Goal: Task Accomplishment & Management: Manage account settings

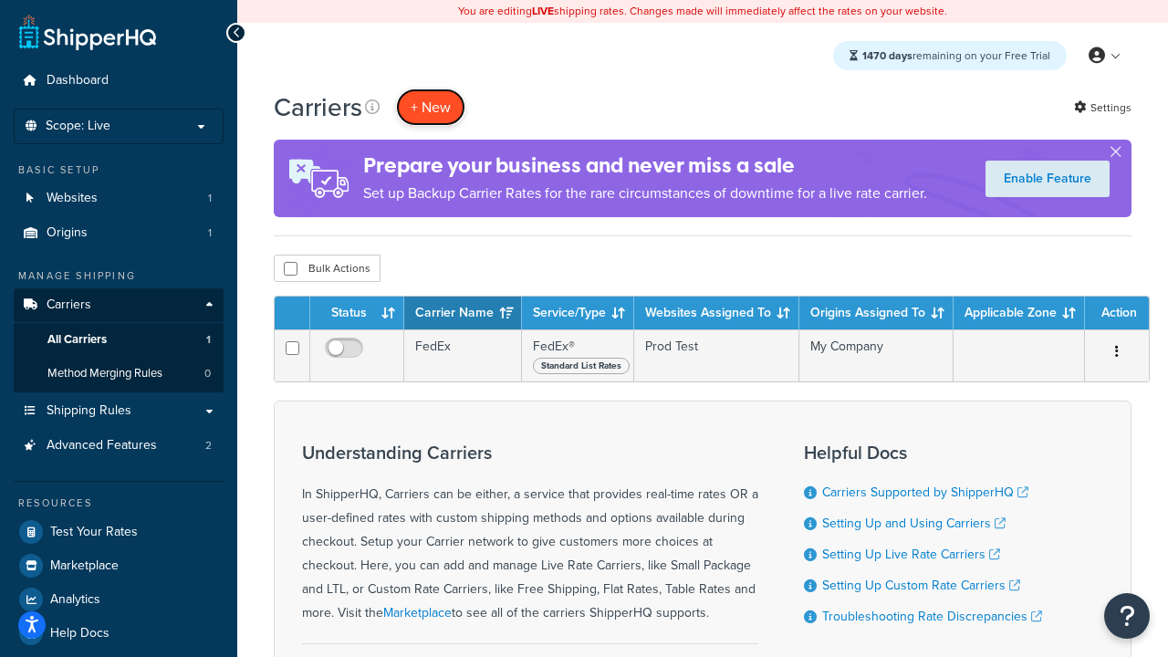
click at [431, 107] on button "+ New" at bounding box center [430, 107] width 69 height 37
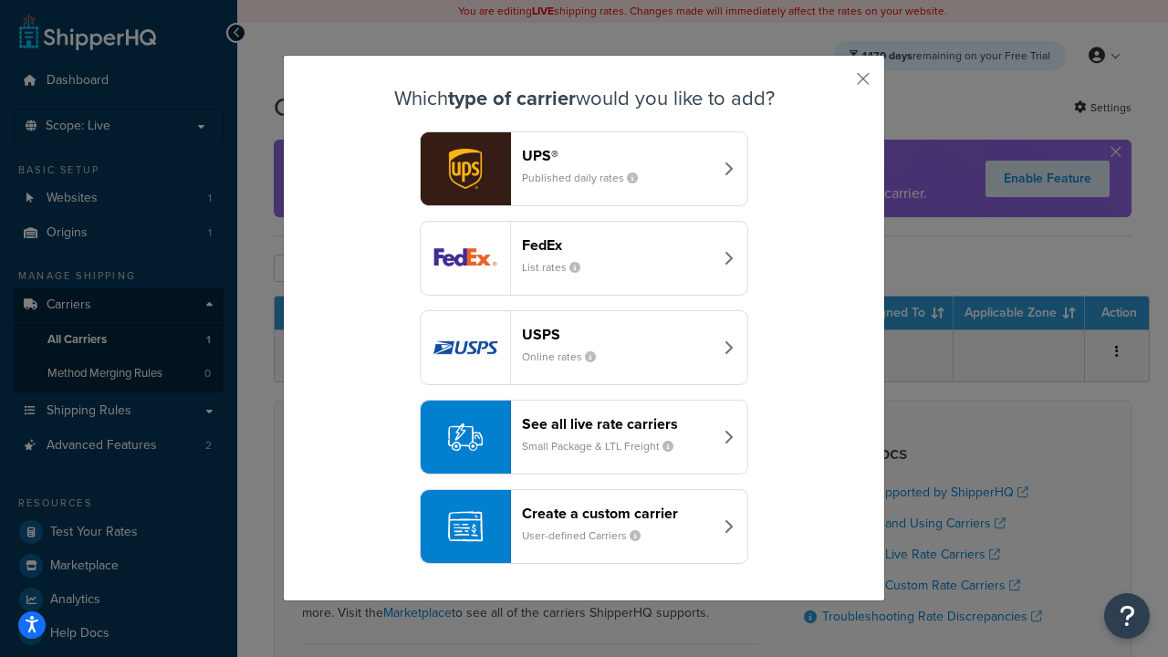
click at [584, 258] on div "FedEx List rates" at bounding box center [617, 258] width 191 height 44
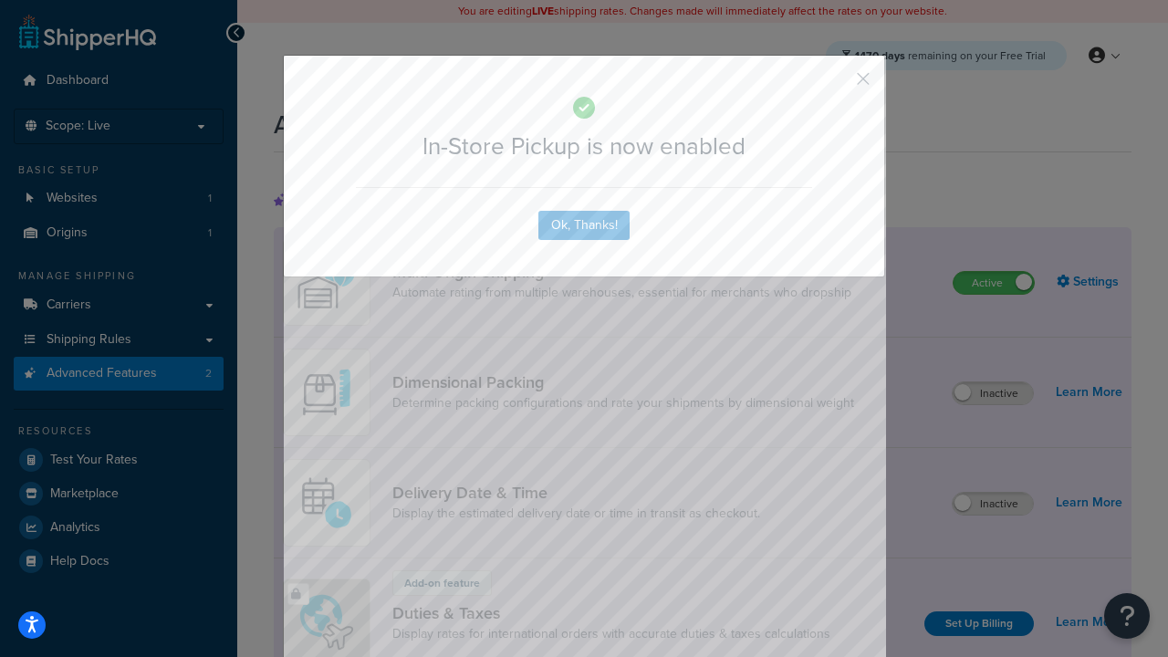
scroll to position [591, 0]
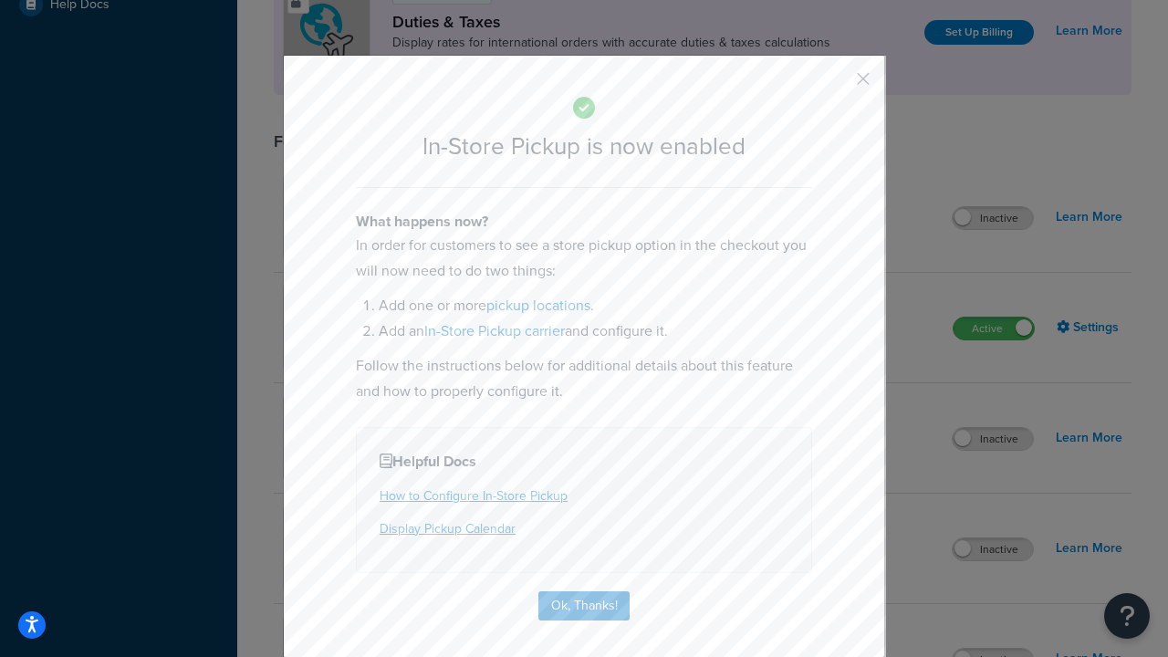
click at [836, 85] on button "button" at bounding box center [836, 85] width 5 height 5
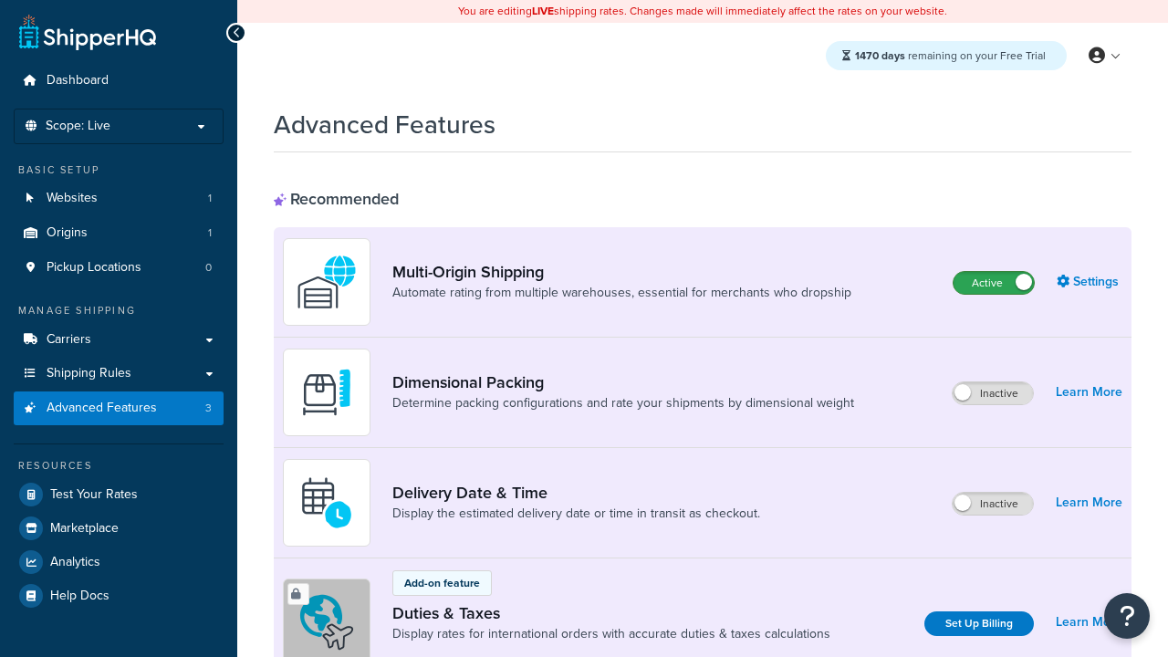
click at [994, 283] on label "Active" at bounding box center [993, 283] width 80 height 22
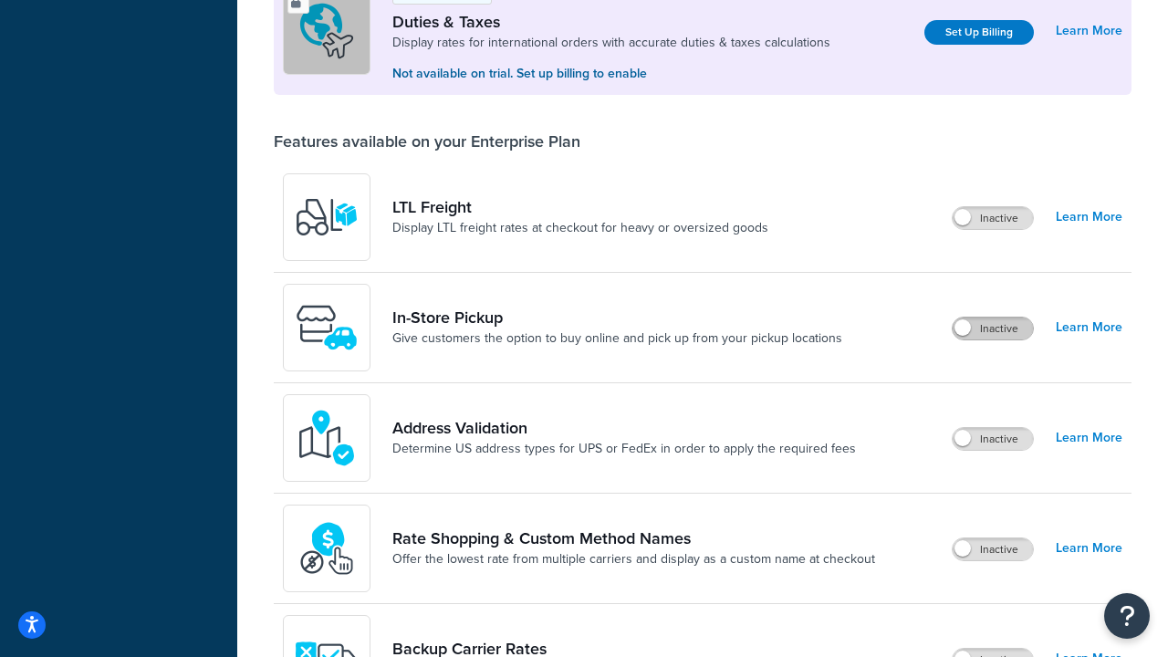
scroll to position [557, 0]
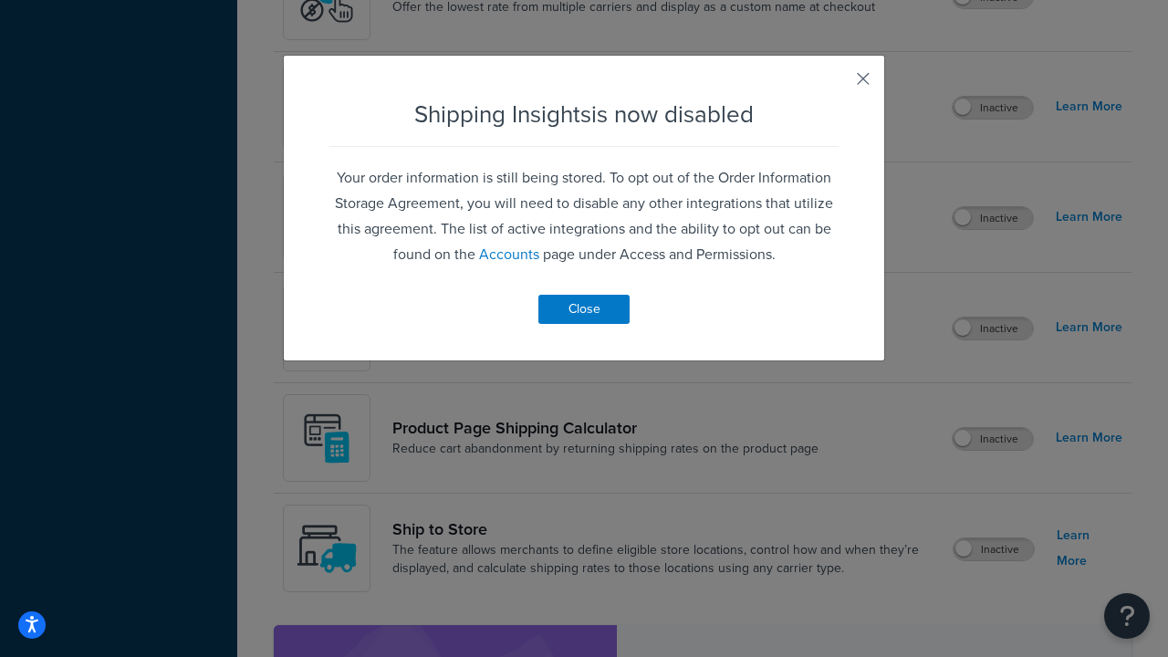
click at [836, 85] on button "button" at bounding box center [836, 85] width 5 height 5
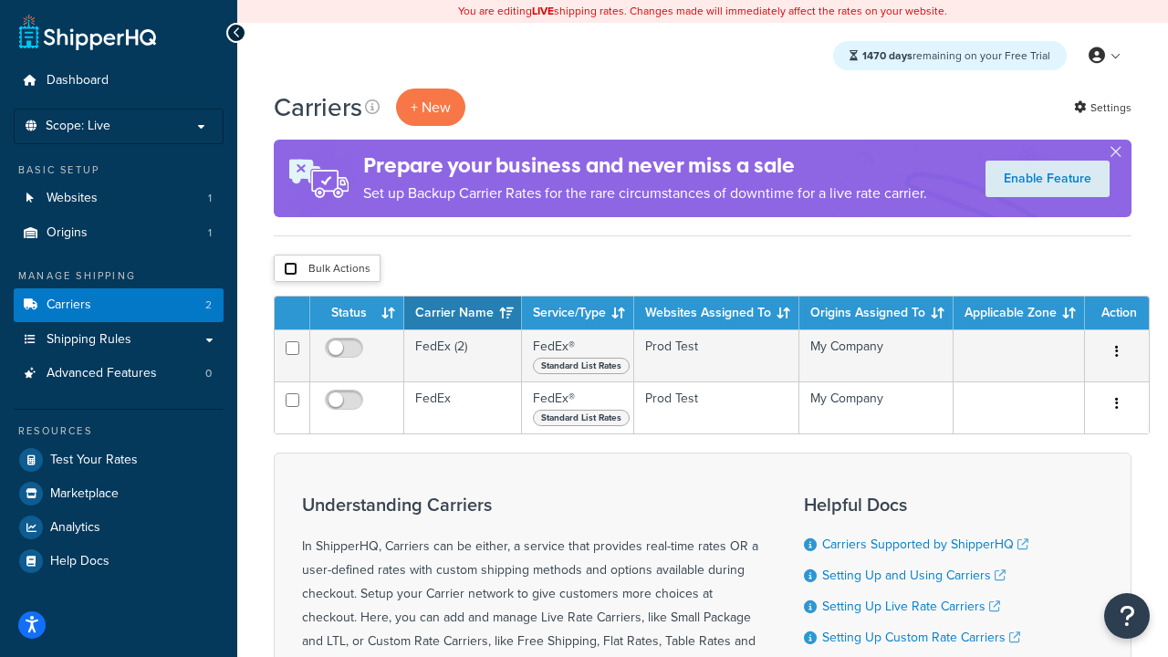
click at [290, 269] on input "checkbox" at bounding box center [291, 269] width 14 height 14
checkbox input "true"
click at [0, 0] on button "Delete" at bounding box center [0, 0] width 0 height 0
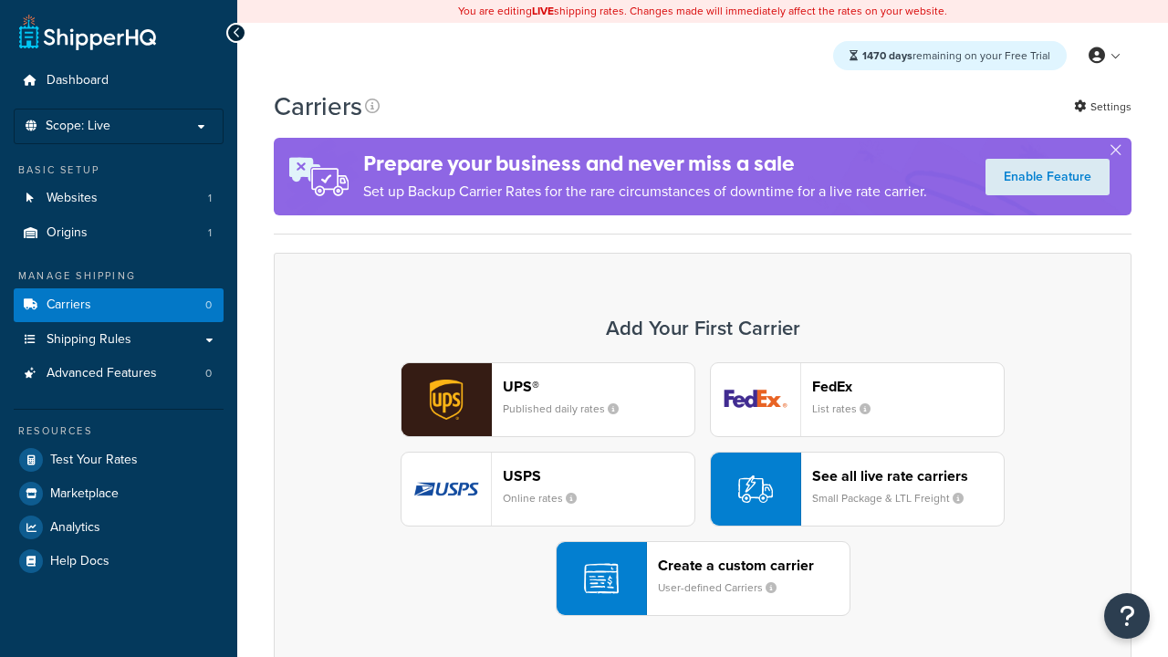
click at [703, 489] on div "UPS® Published daily rates FedEx List rates USPS Online rates See all live rate…" at bounding box center [702, 489] width 819 height 254
click at [908, 386] on header "FedEx" at bounding box center [908, 386] width 192 height 17
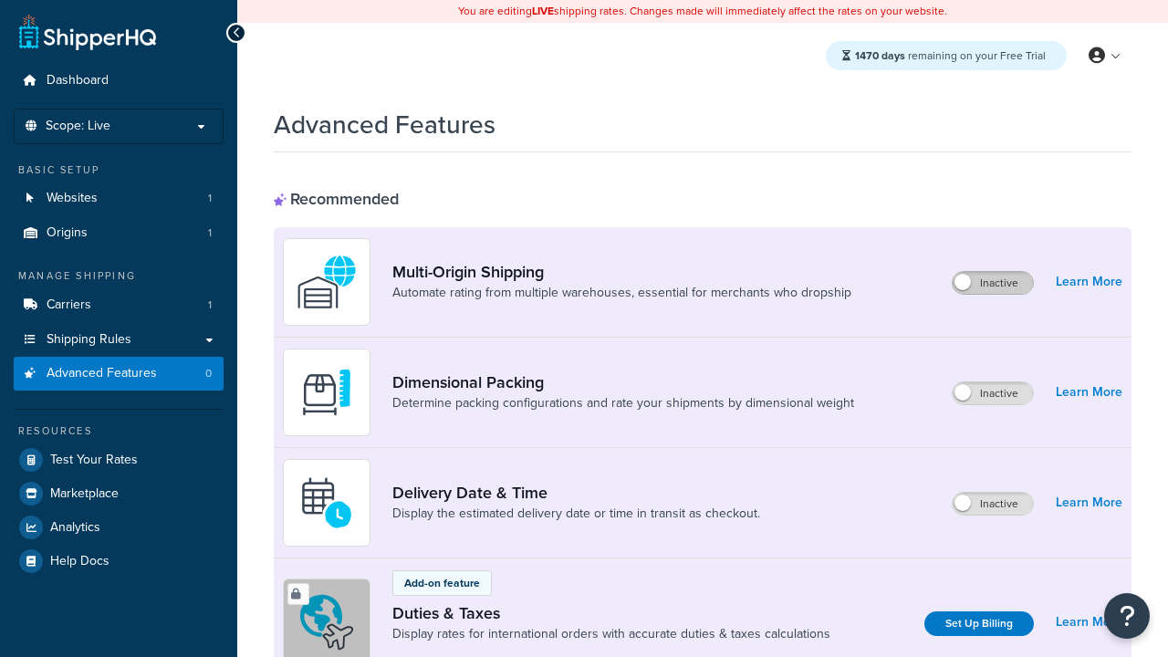
click at [993, 283] on label "Inactive" at bounding box center [993, 283] width 80 height 22
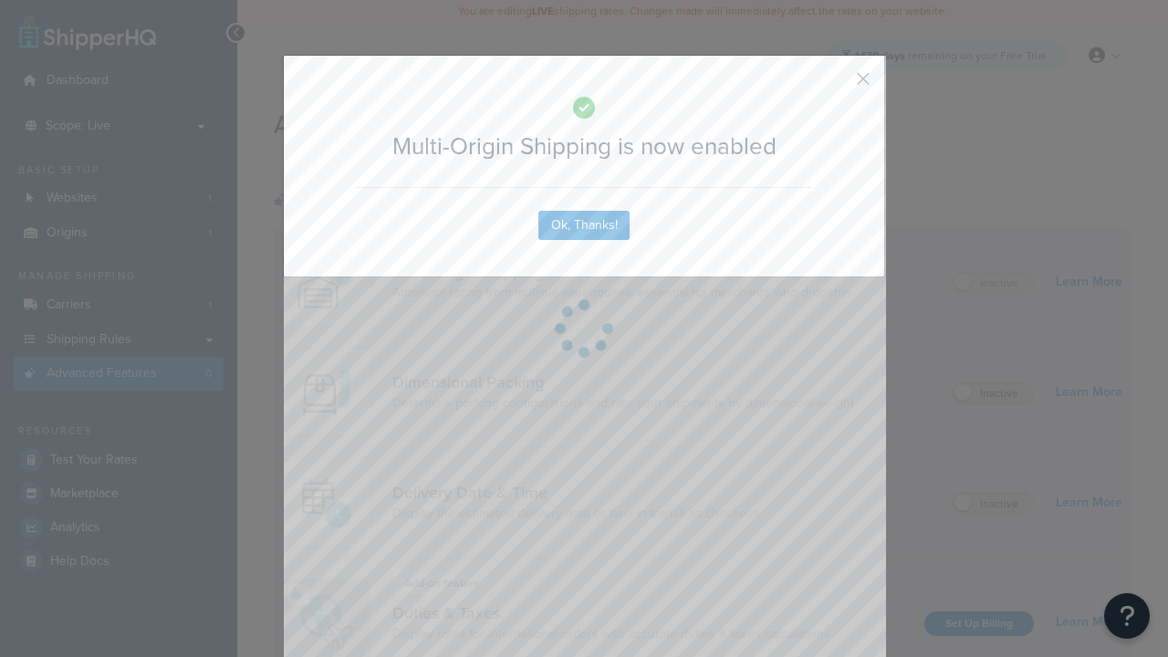
click at [836, 83] on button "button" at bounding box center [836, 85] width 5 height 5
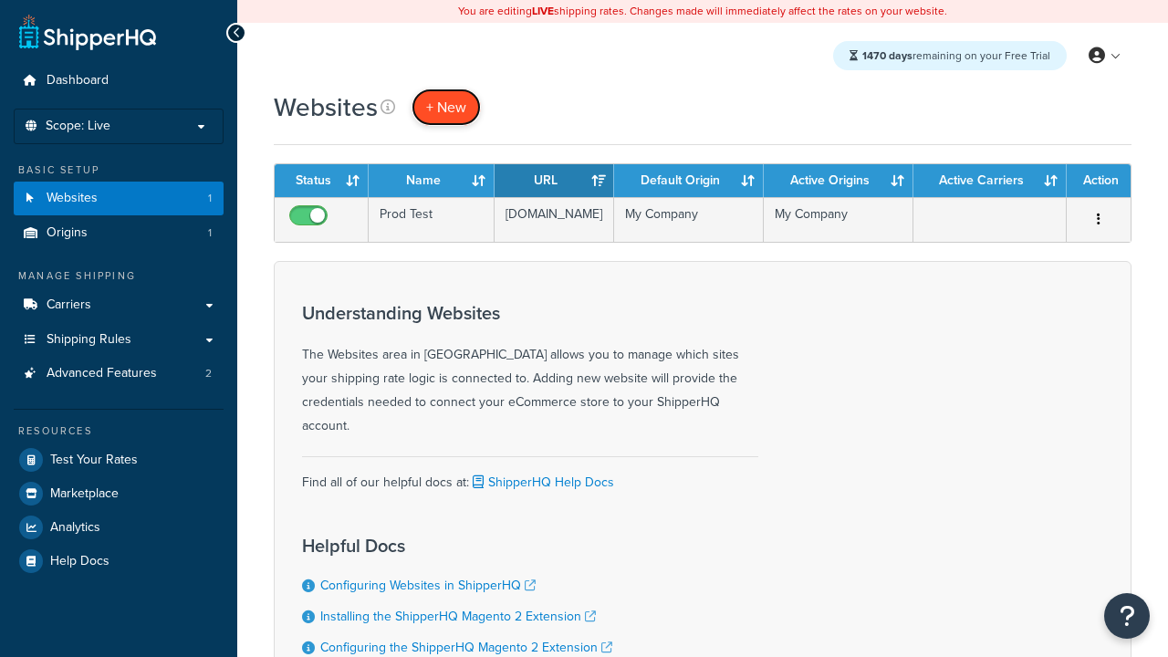
click at [446, 107] on span "+ New" at bounding box center [446, 107] width 40 height 21
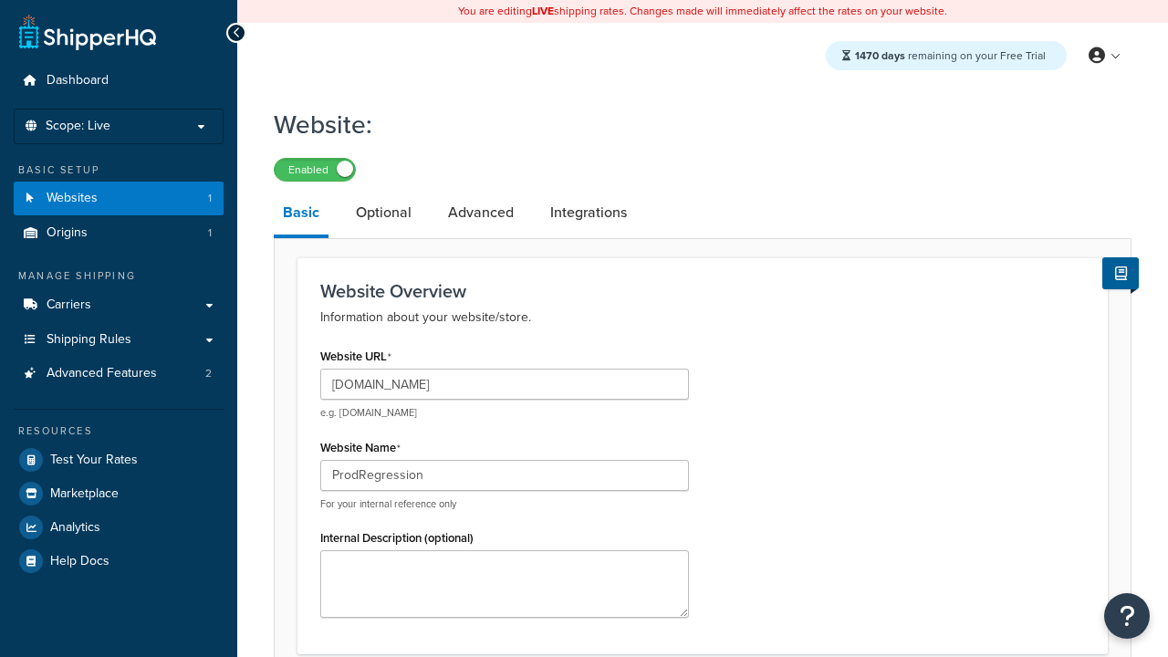
scroll to position [627, 0]
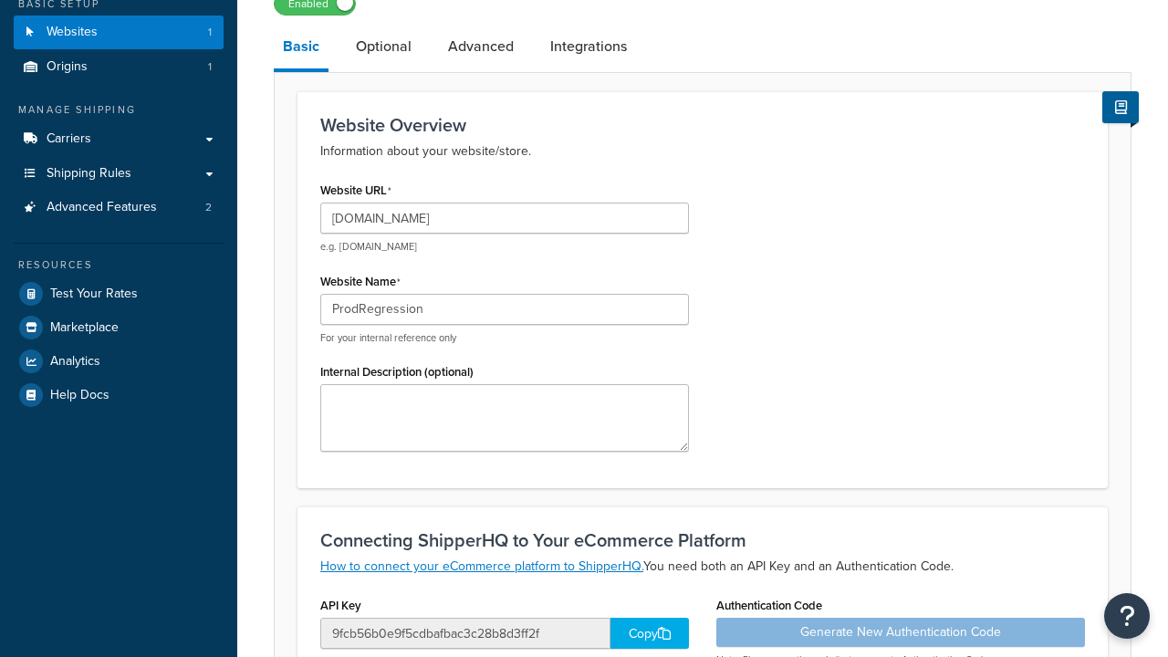
type input "ProdRegression"
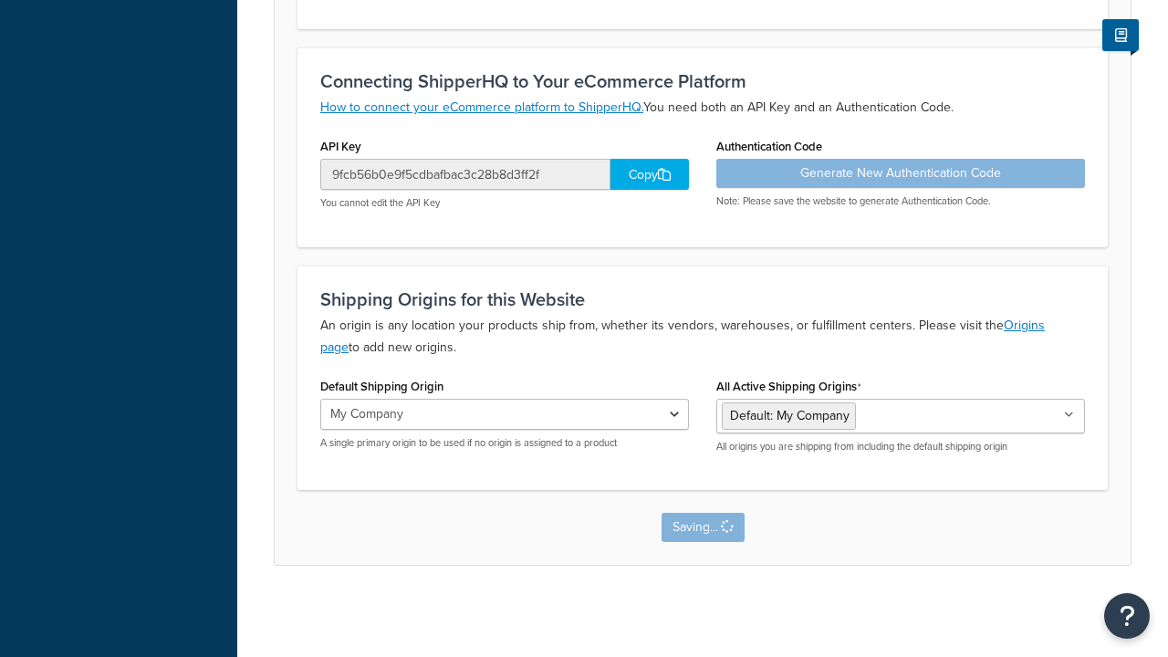
scroll to position [0, 0]
